Goal: Task Accomplishment & Management: Use online tool/utility

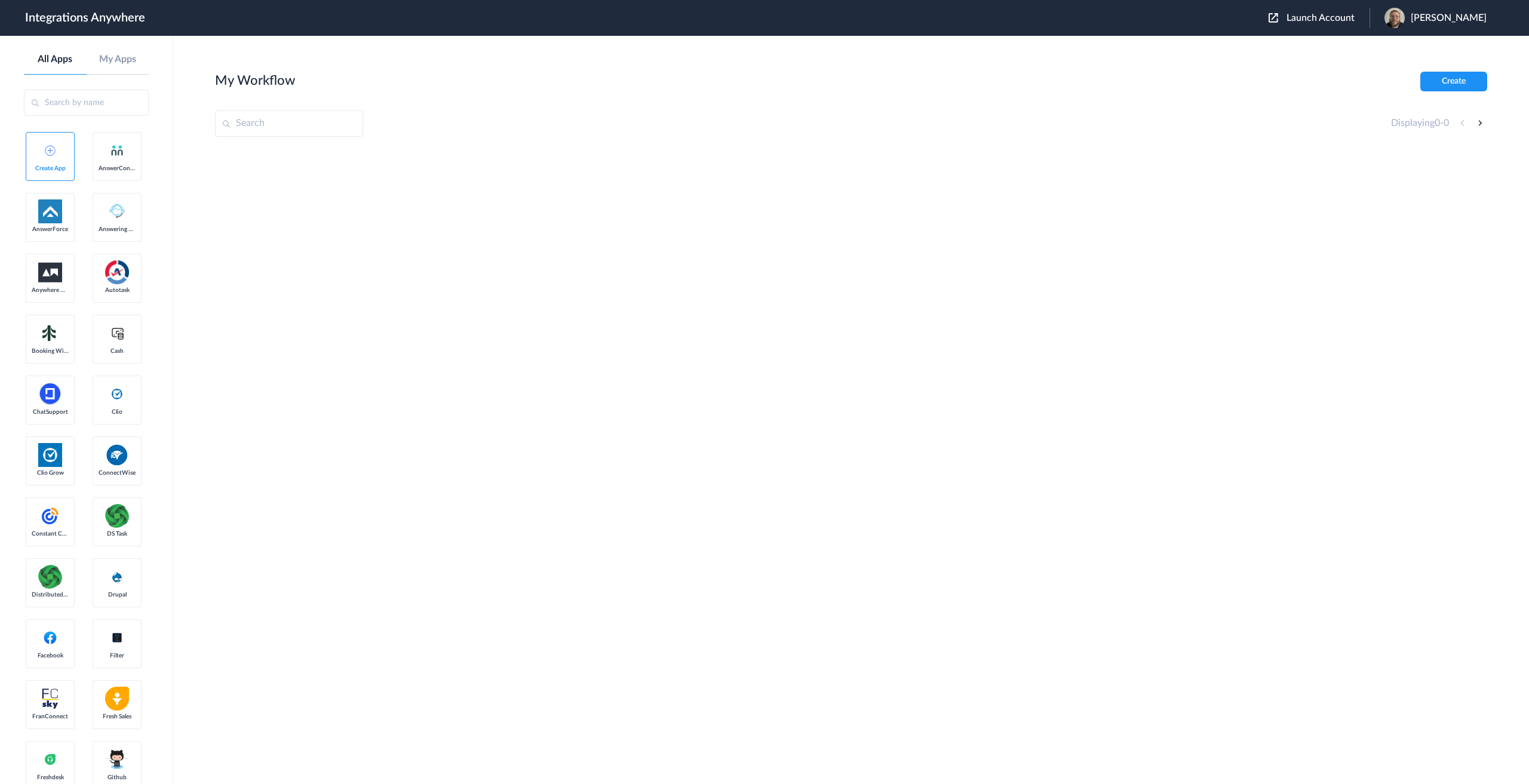
click at [1318, 21] on span "Launch Account" at bounding box center [1320, 18] width 68 height 10
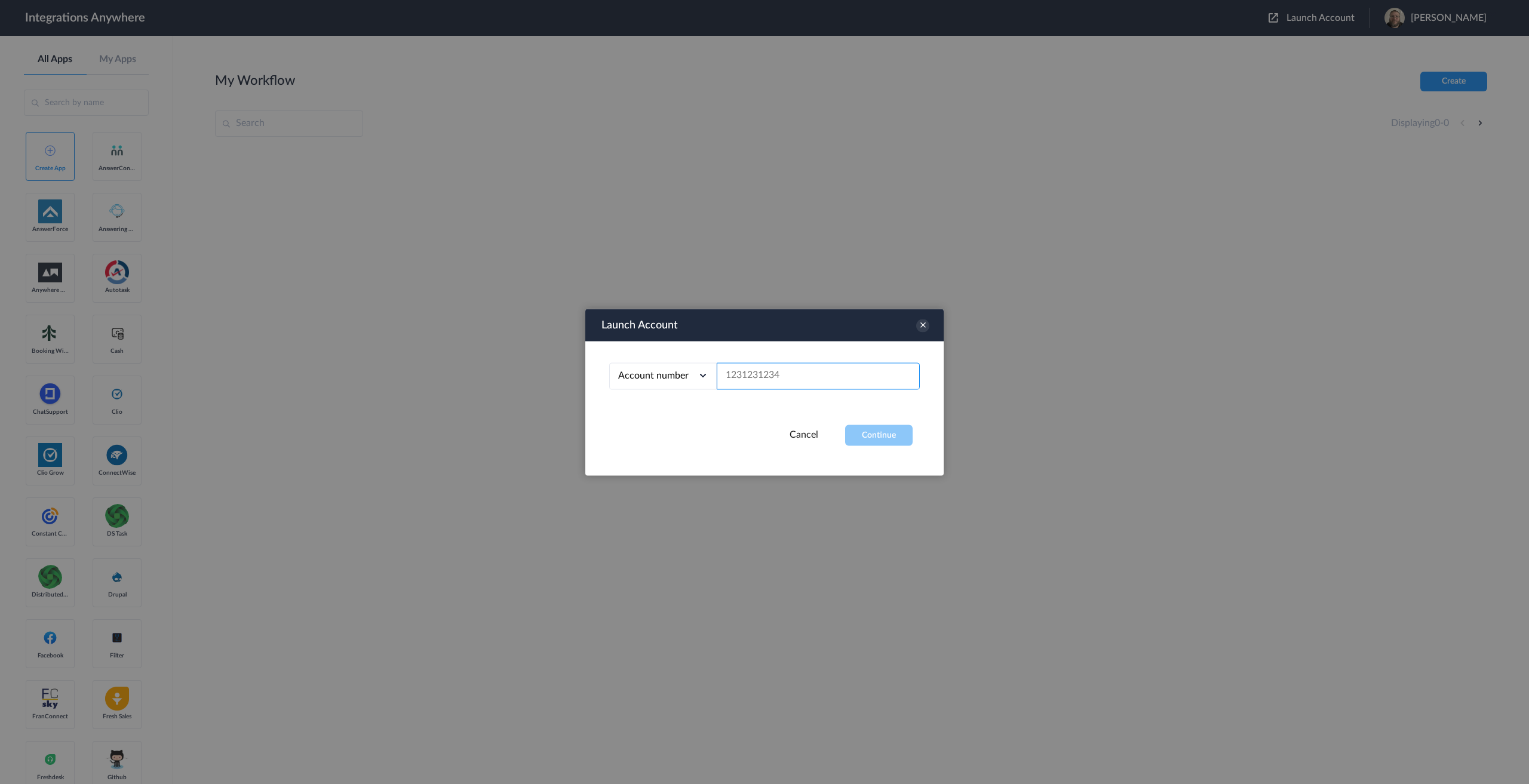
click at [790, 373] on input "text" at bounding box center [818, 375] width 203 height 27
paste input "9192055563"
type input "9192055563"
click at [881, 437] on button "Continue" at bounding box center [879, 435] width 67 height 21
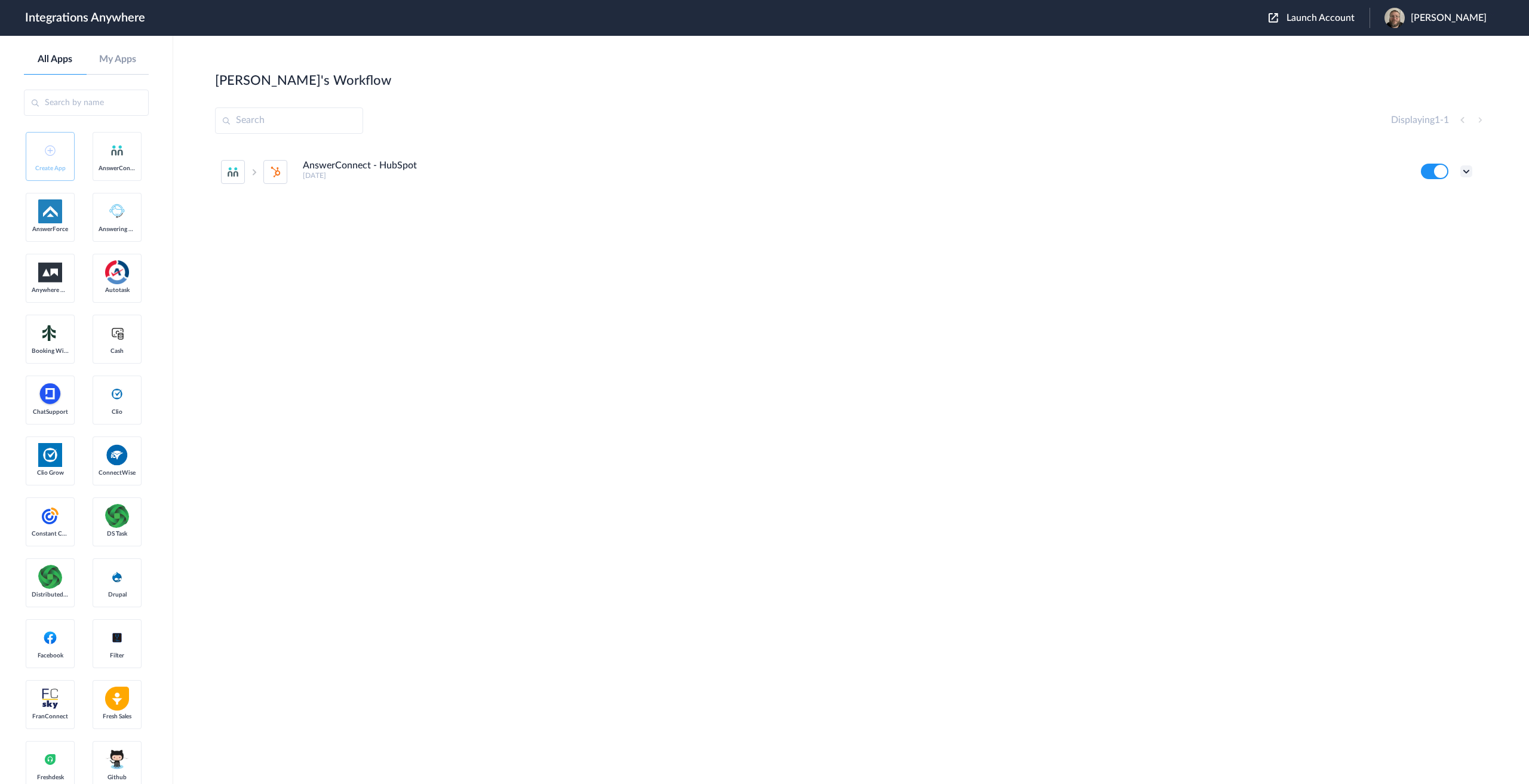
click at [1463, 170] on icon at bounding box center [1465, 171] width 12 height 12
click at [1447, 201] on li "Edit" at bounding box center [1433, 198] width 78 height 22
click at [1471, 174] on icon at bounding box center [1465, 171] width 12 height 12
click at [1438, 219] on link "Task history" at bounding box center [1432, 220] width 58 height 8
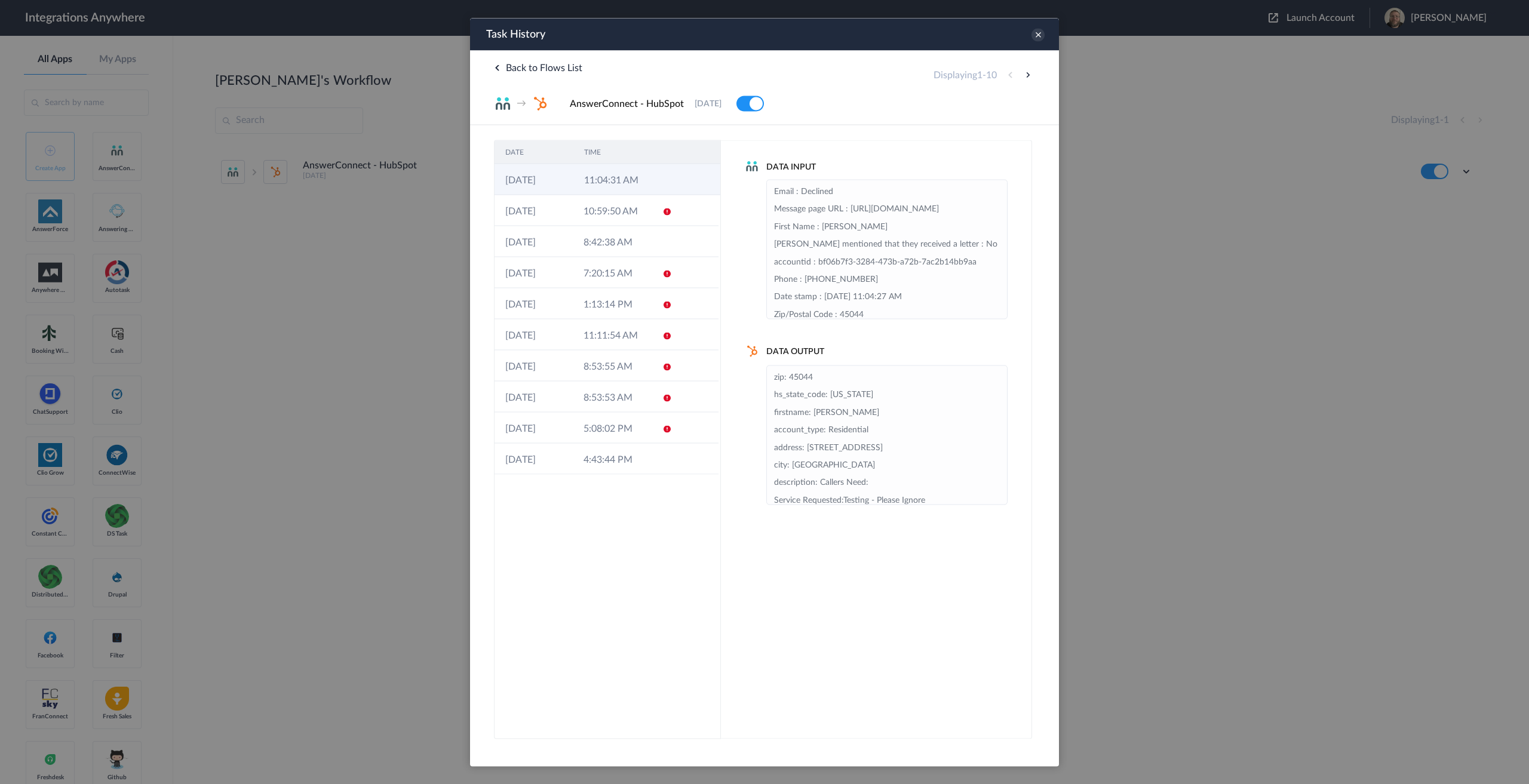
click at [654, 181] on td at bounding box center [664, 179] width 23 height 31
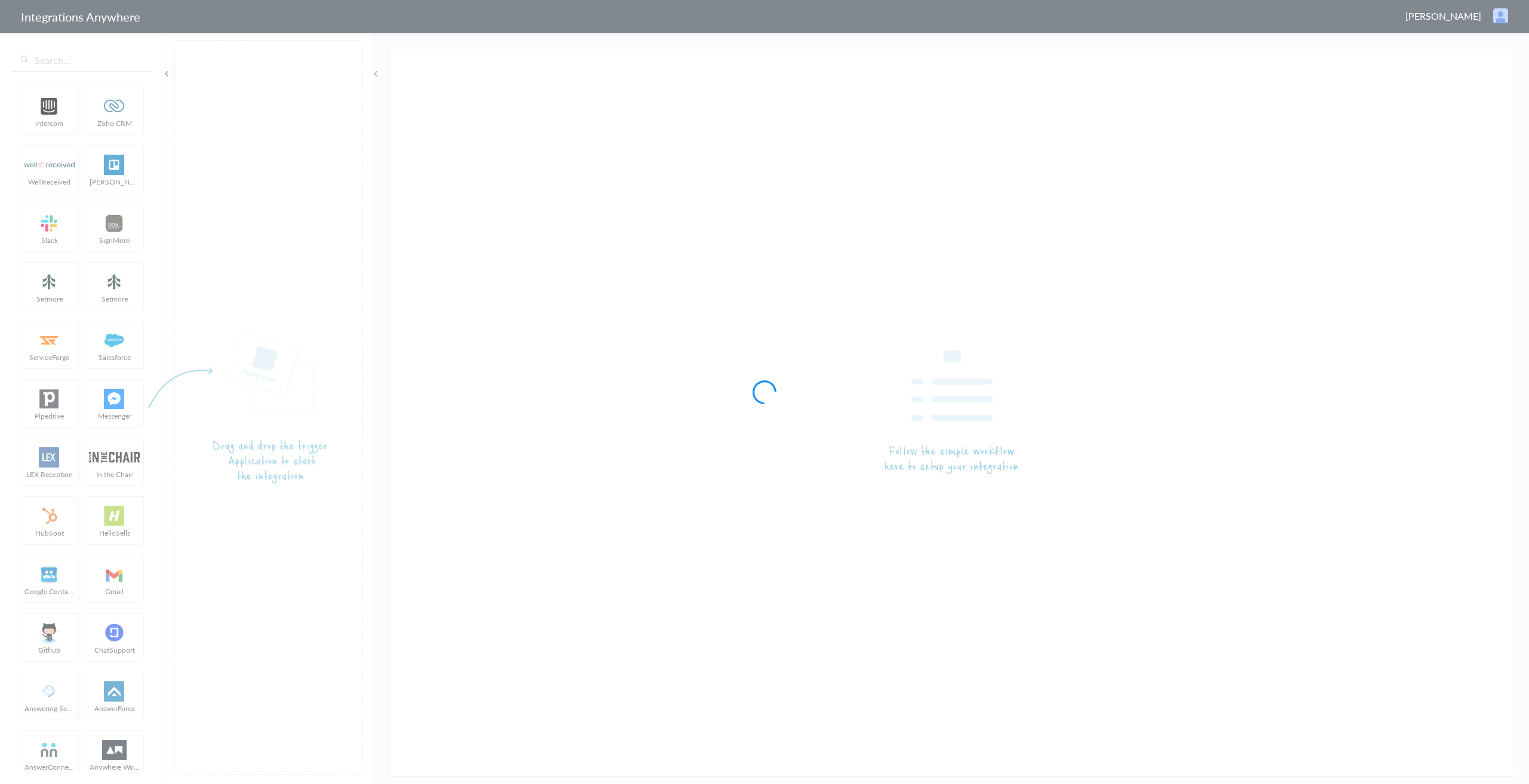
type input "AnswerConnect - HubSpot"
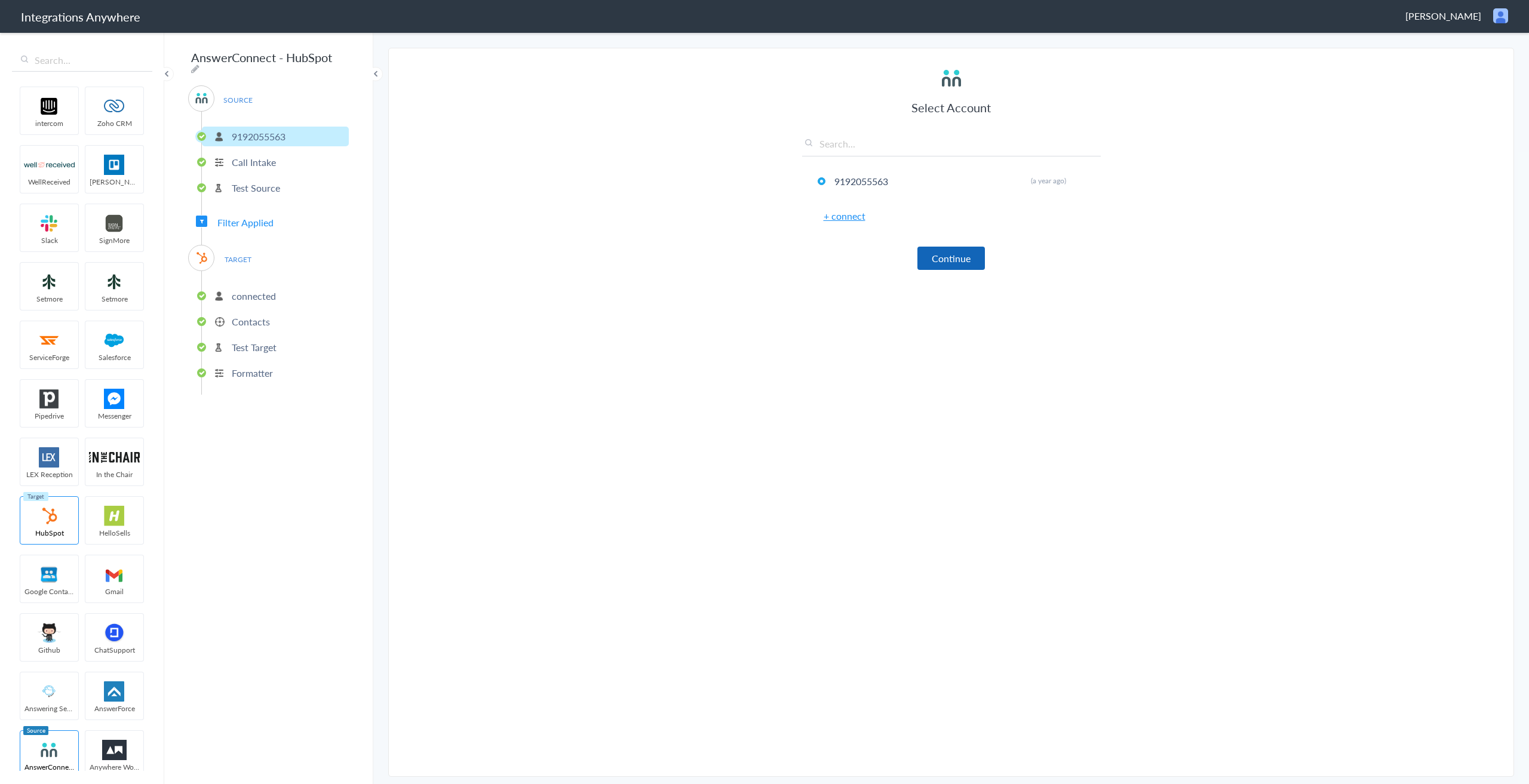
click at [952, 258] on button "Continue" at bounding box center [951, 258] width 67 height 23
click at [952, 258] on button "Continue" at bounding box center [951, 260] width 67 height 23
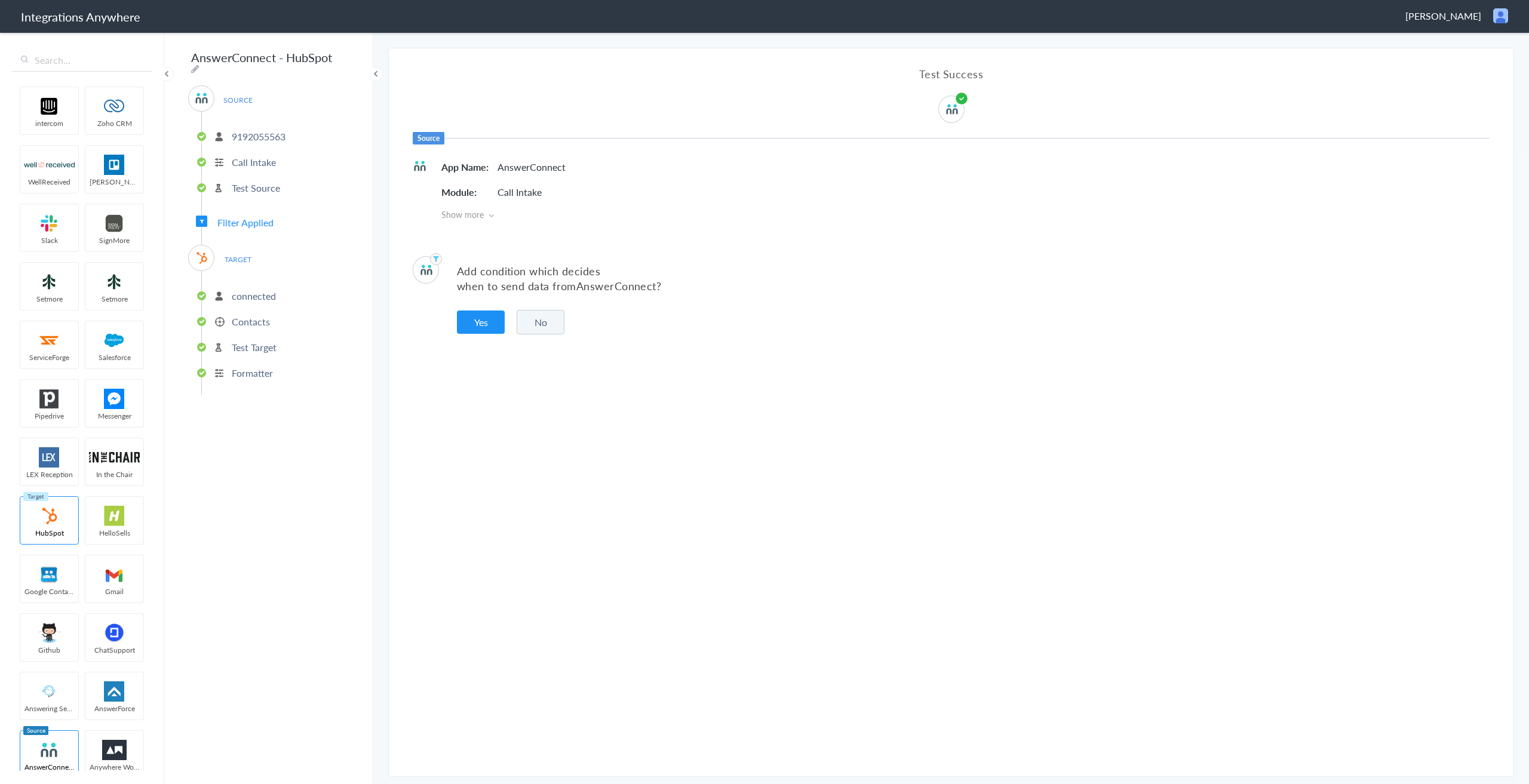
click at [259, 182] on p "Test Source" at bounding box center [256, 188] width 49 height 14
click at [261, 155] on p "Call Intake" at bounding box center [254, 162] width 44 height 14
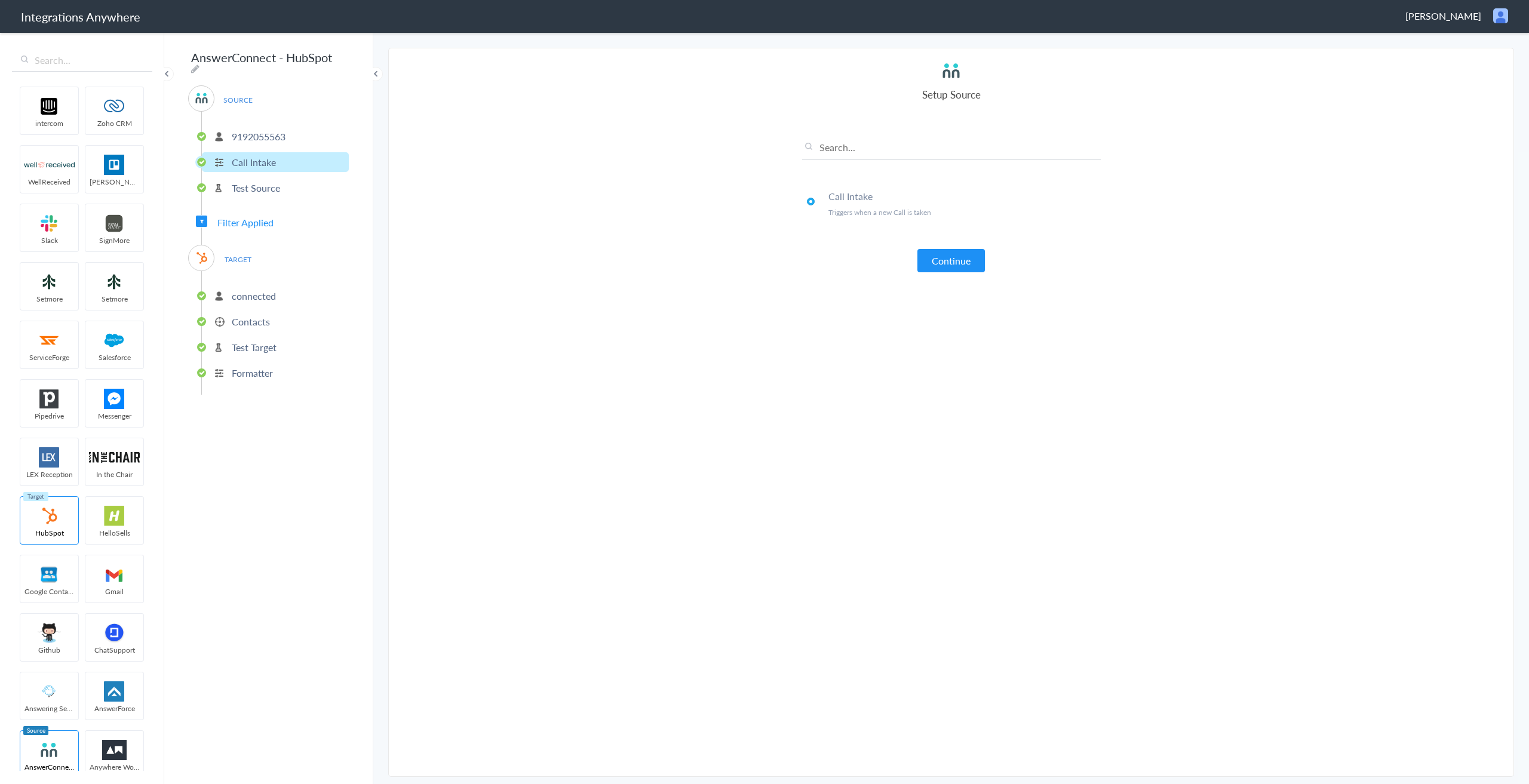
click at [252, 189] on p "Test Source" at bounding box center [256, 188] width 49 height 14
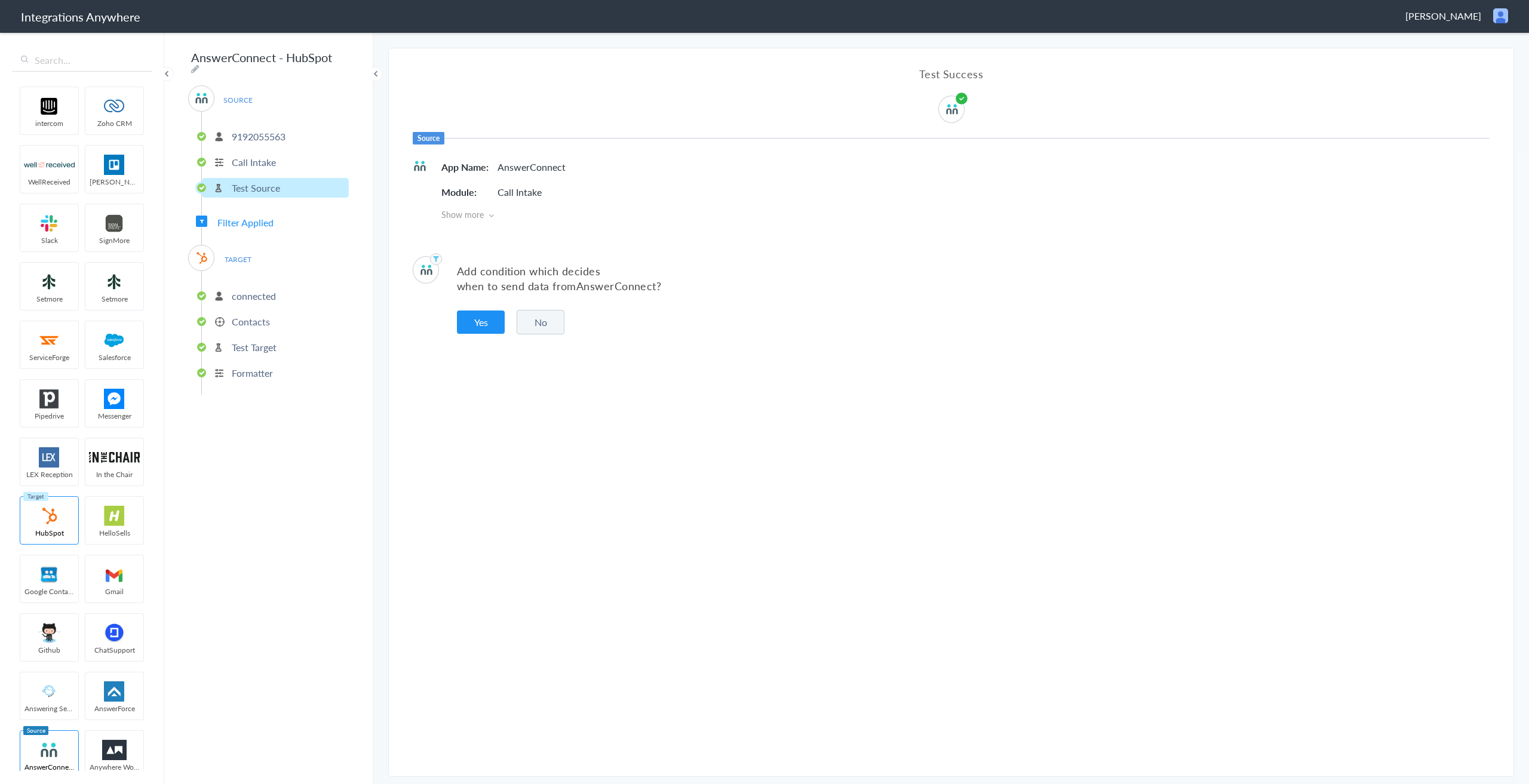
click at [485, 214] on span "Show more" at bounding box center [966, 213] width 1048 height 12
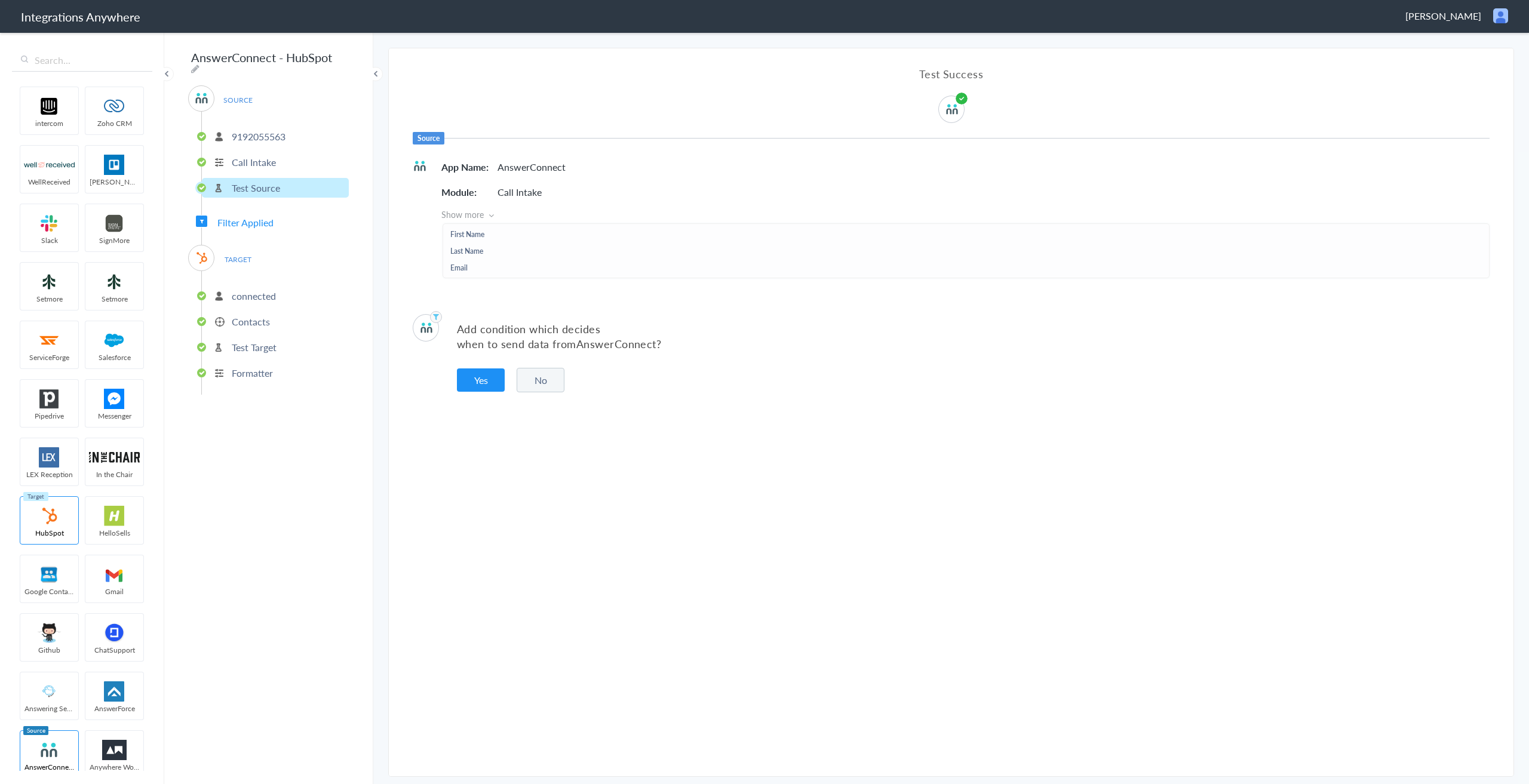
click at [246, 296] on p "connected" at bounding box center [254, 296] width 44 height 14
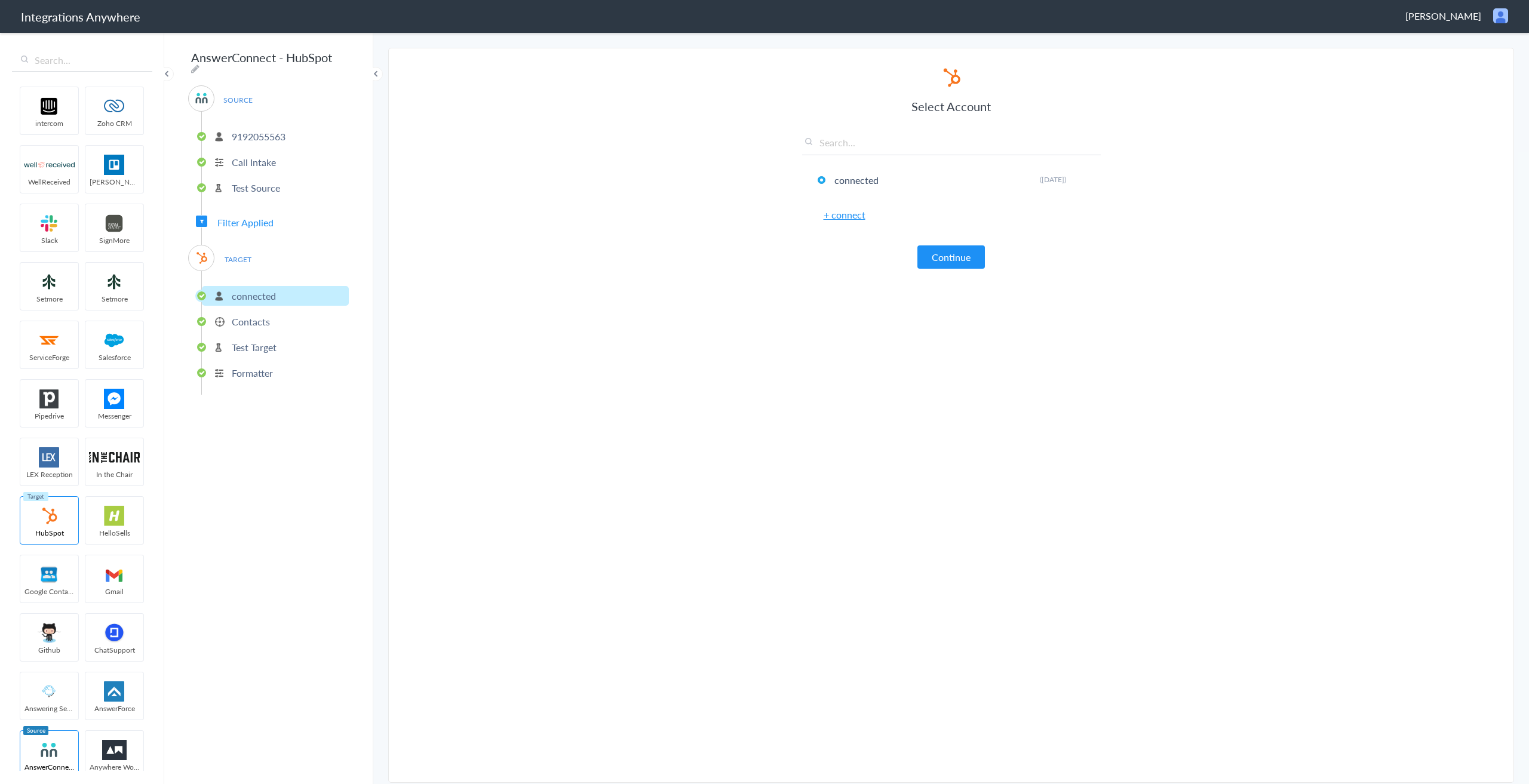
click at [250, 321] on p "Contacts" at bounding box center [251, 322] width 38 height 14
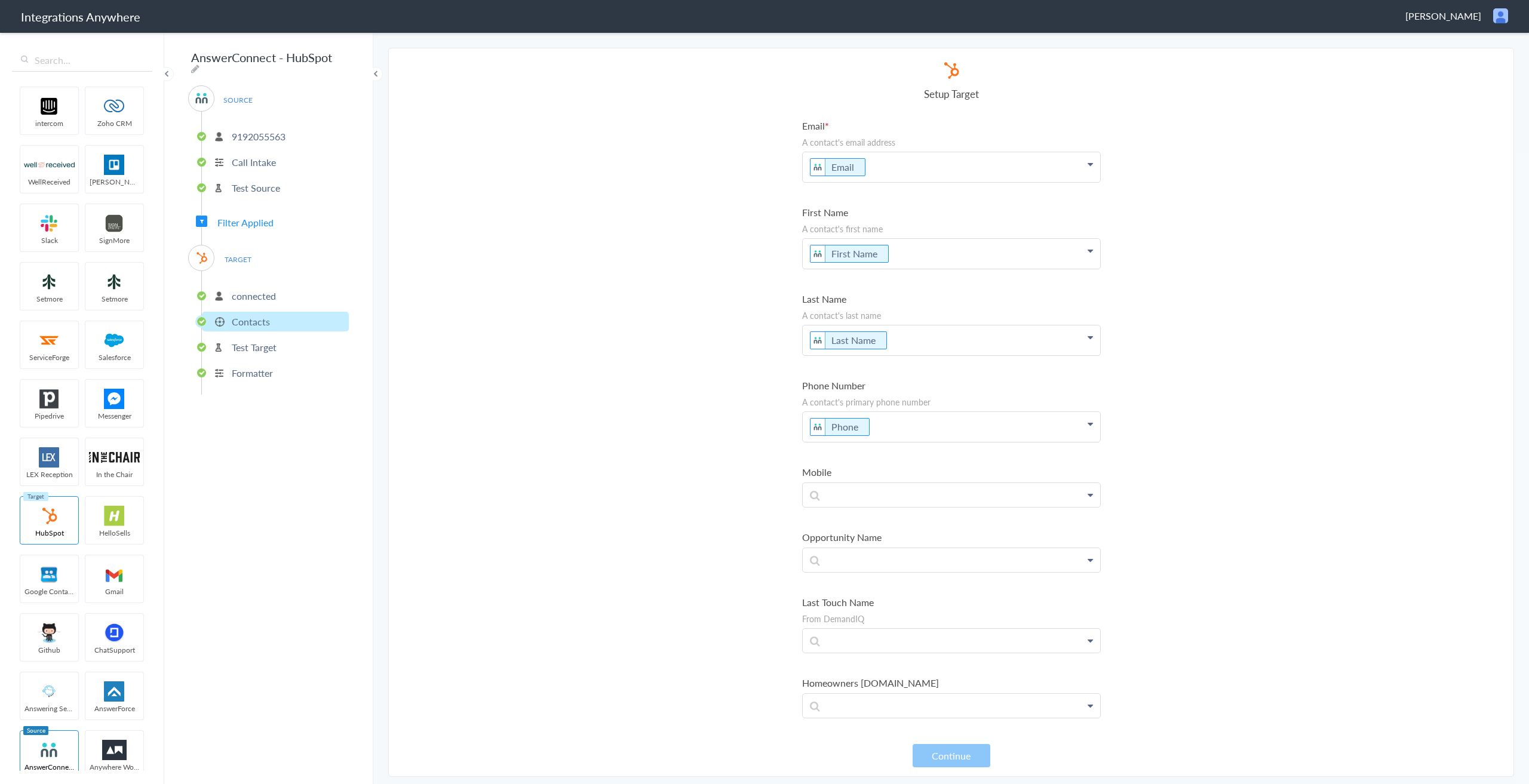
click at [248, 342] on p "Test Target" at bounding box center [254, 348] width 45 height 14
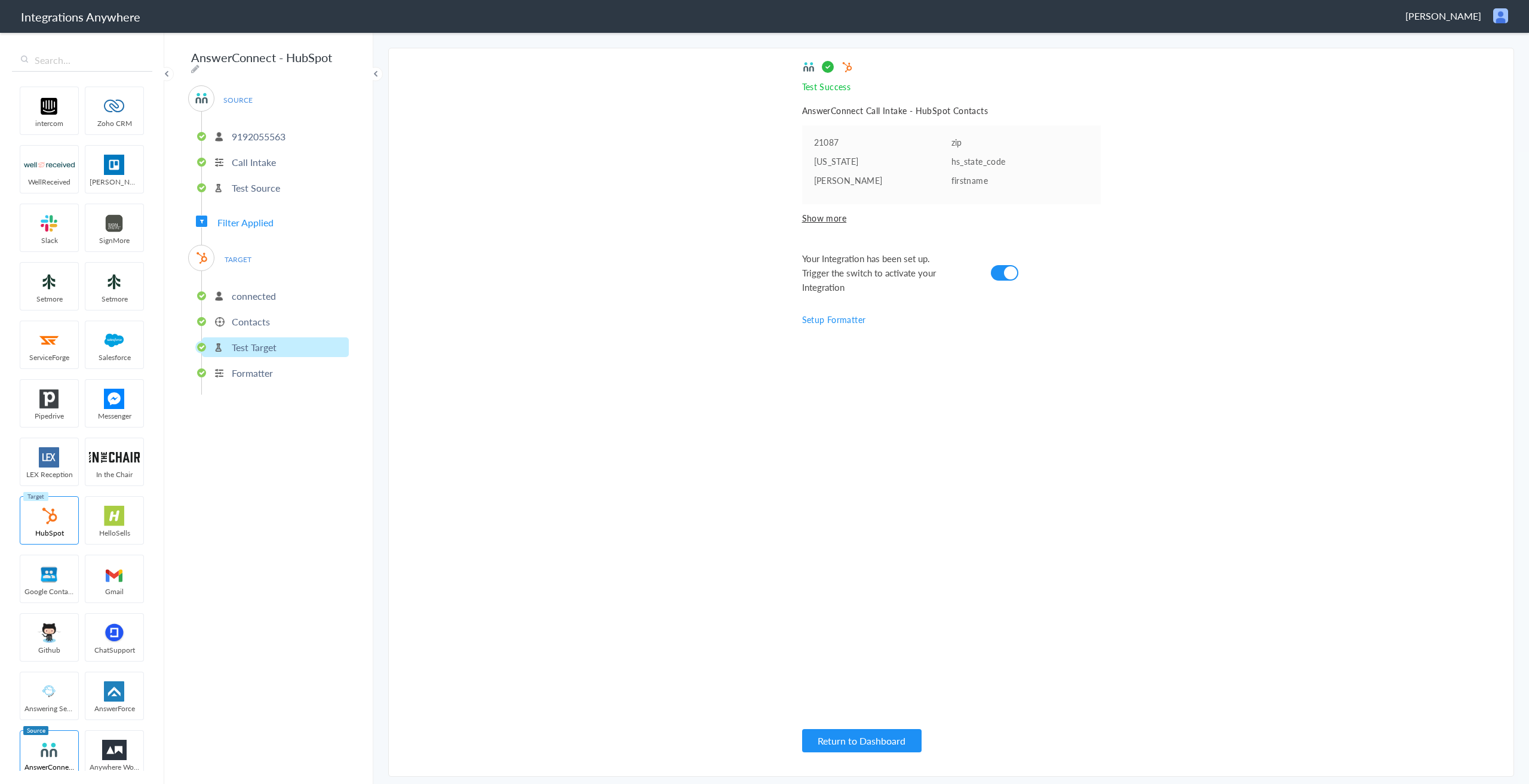
click at [255, 375] on li "Formatter" at bounding box center [275, 373] width 147 height 19
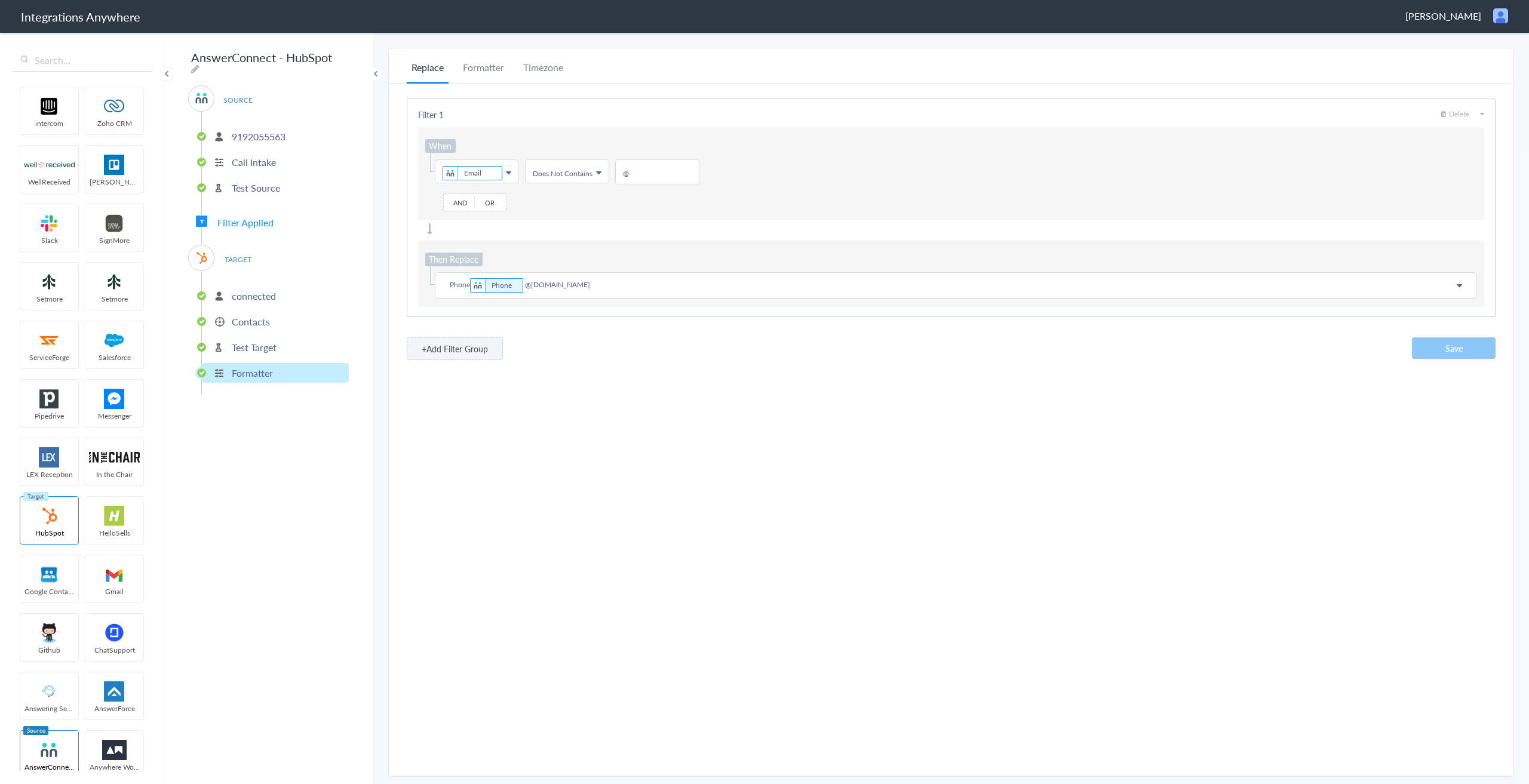
click at [253, 158] on p "Call Intake" at bounding box center [254, 162] width 44 height 14
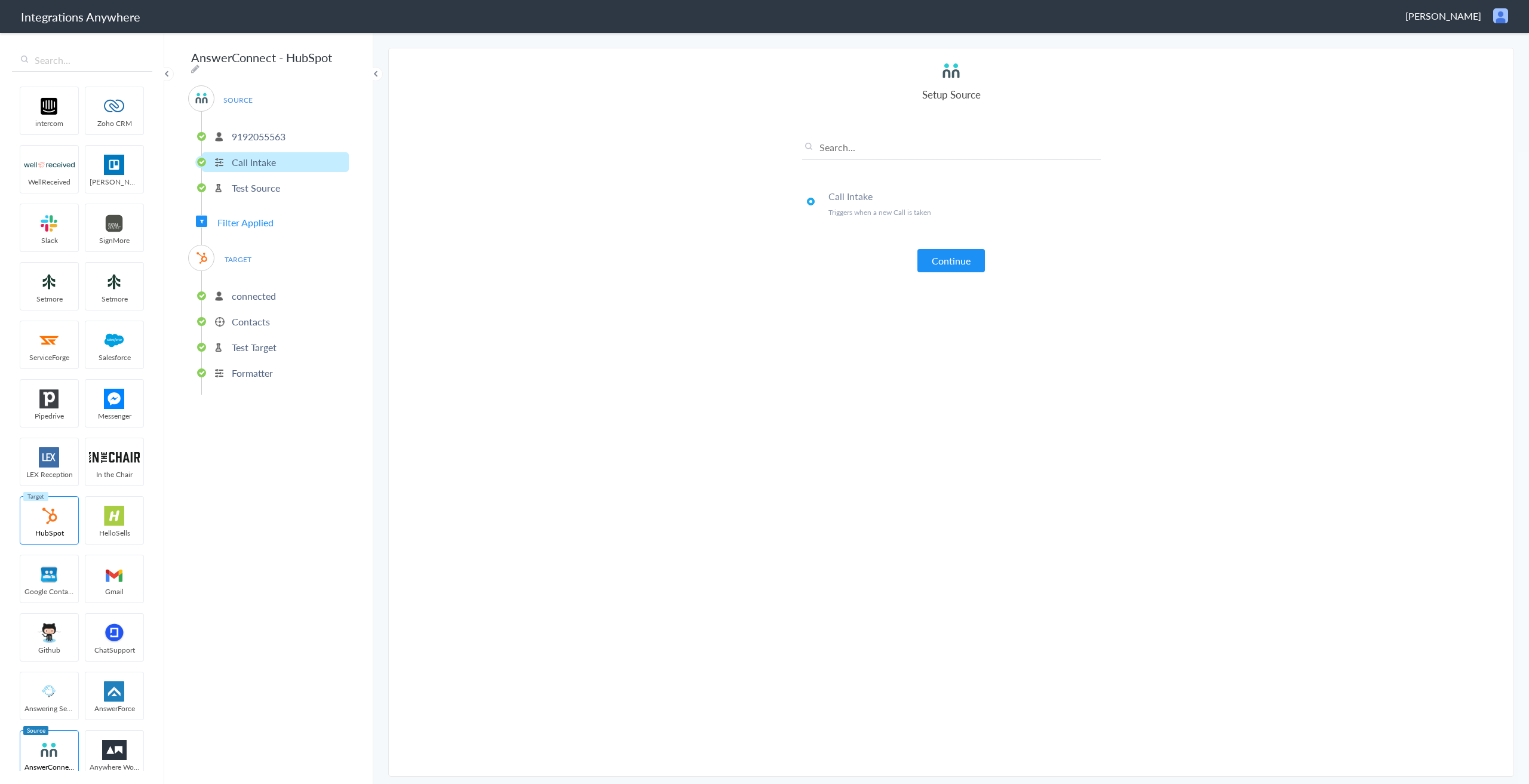
click at [246, 181] on p "Test Source" at bounding box center [256, 188] width 49 height 14
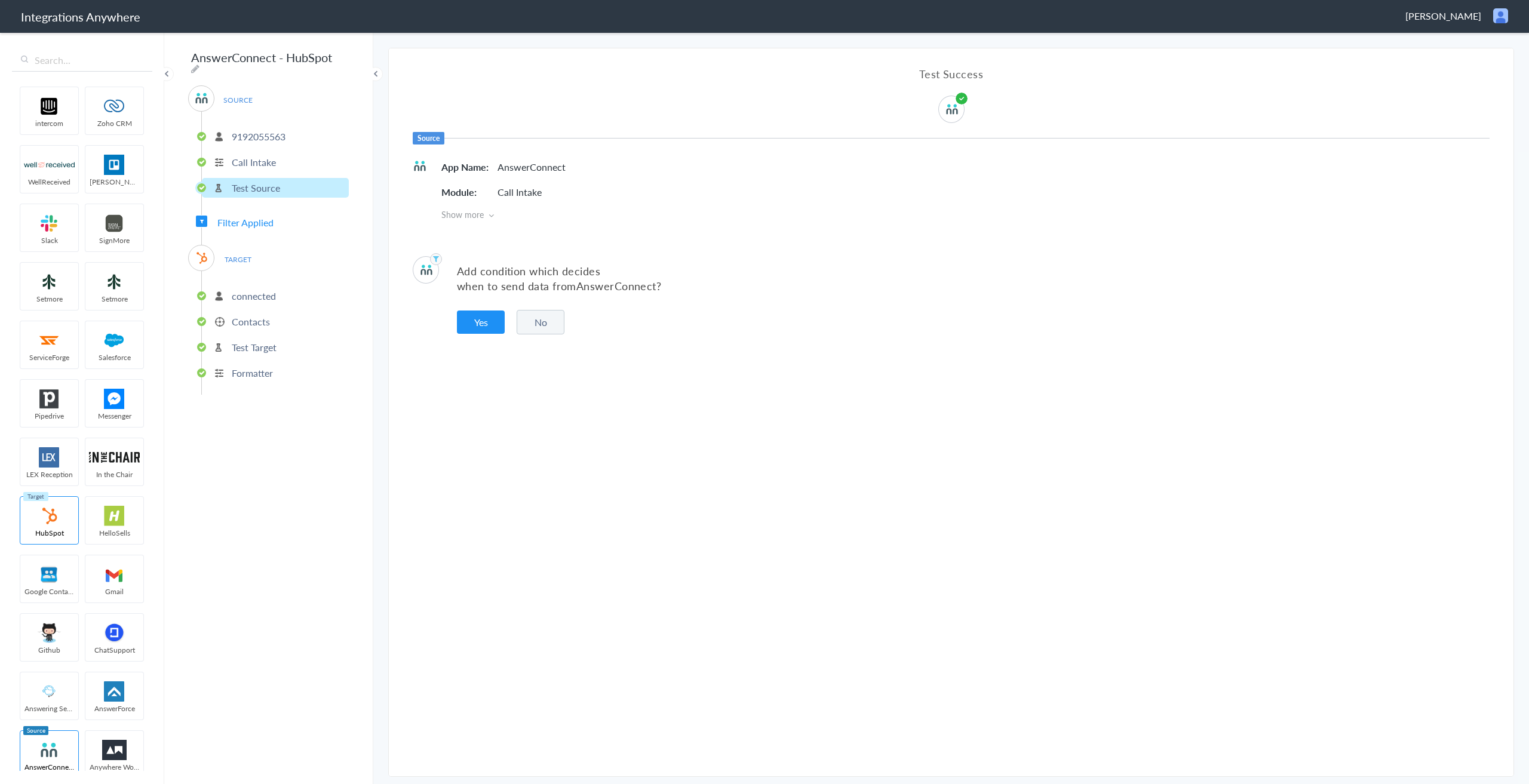
click at [251, 223] on span "Filter Applied" at bounding box center [245, 223] width 56 height 14
